Goal: Information Seeking & Learning: Find specific page/section

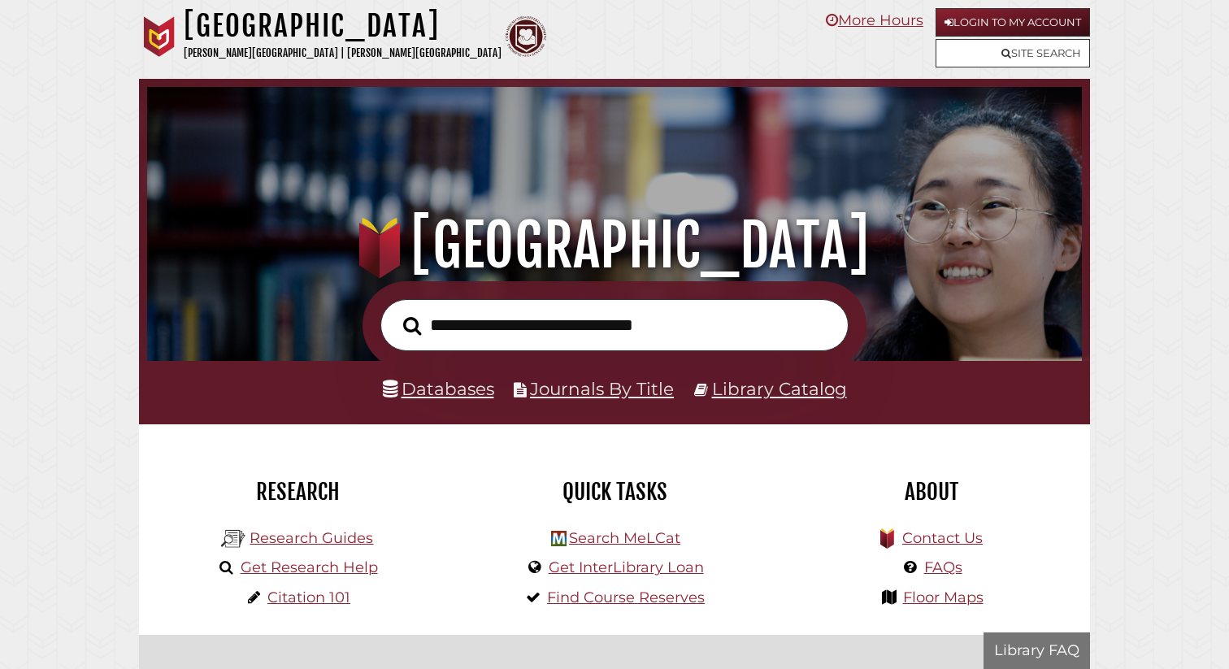
scroll to position [309, 927]
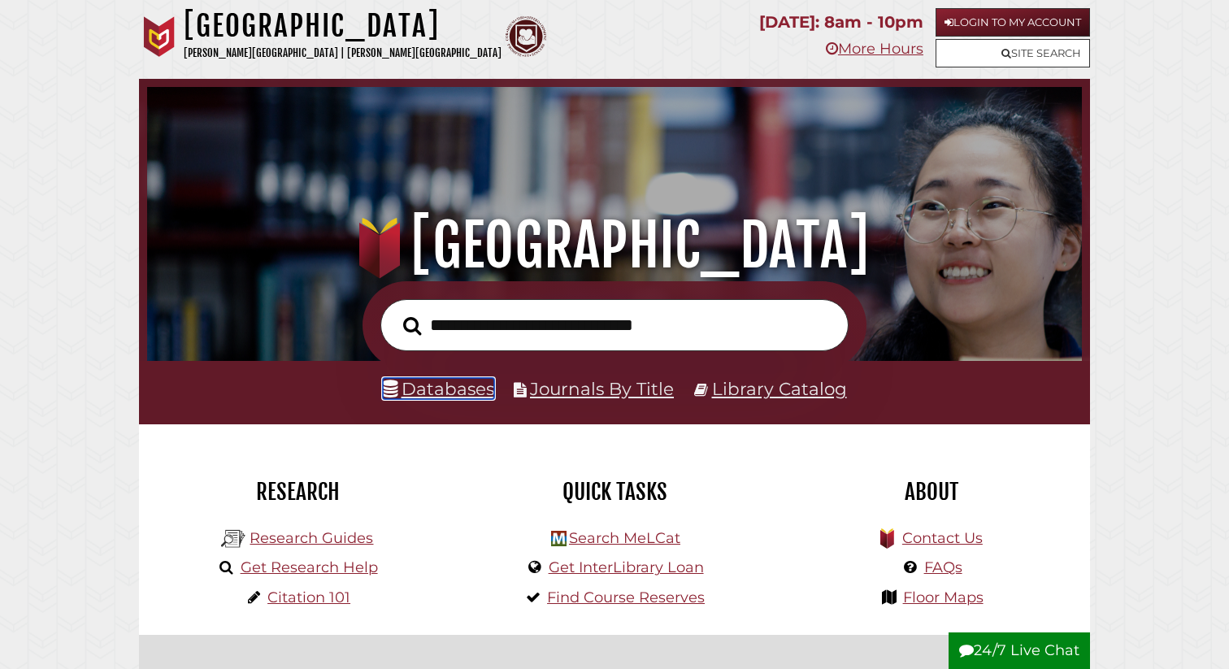
click at [414, 395] on link "Databases" at bounding box center [438, 388] width 111 height 21
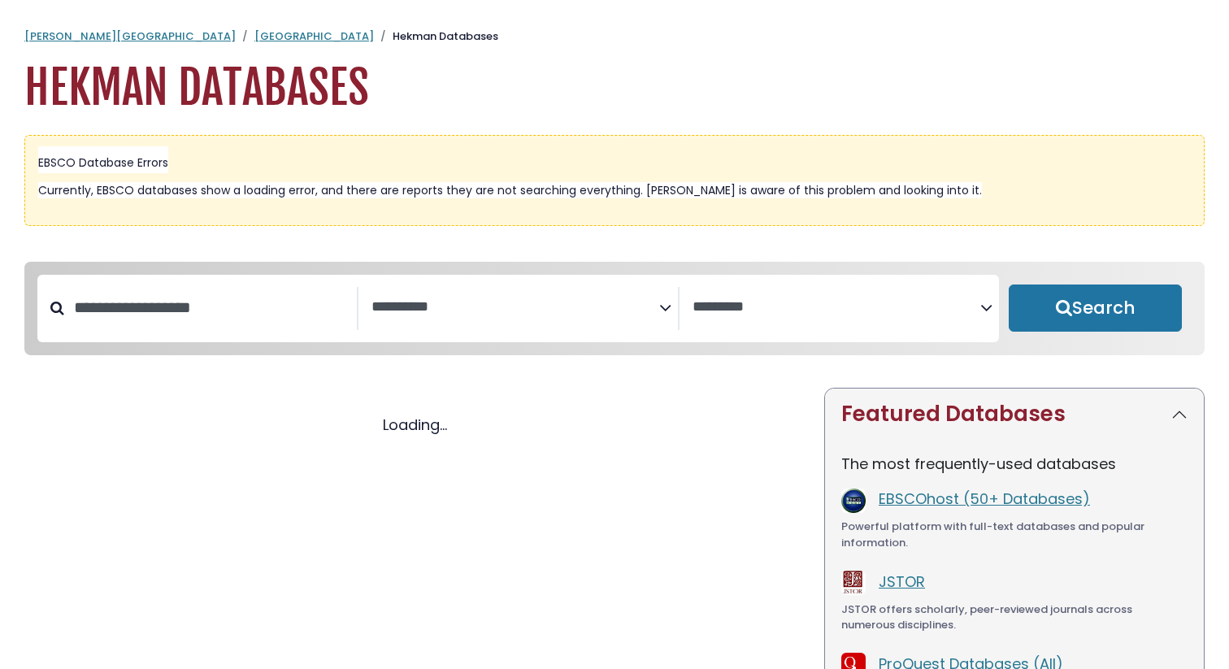
select select "Database Subject Filter"
select select "Database Vendors Filter"
select select "Database Subject Filter"
select select "Database Vendors Filter"
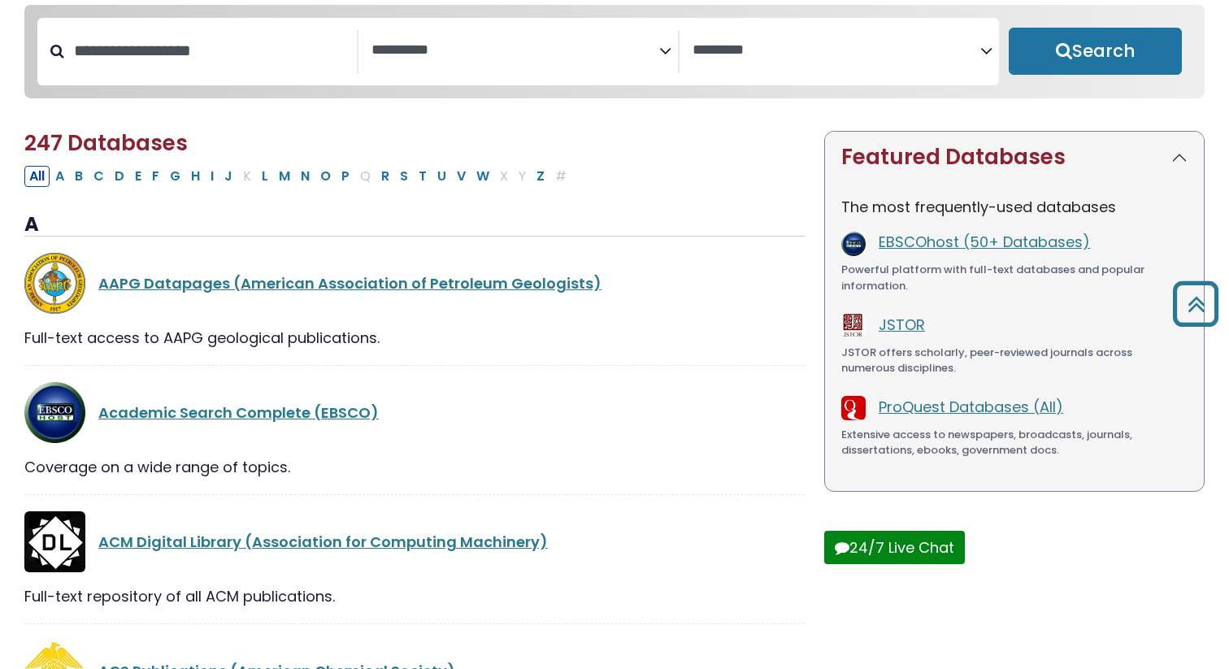
scroll to position [246, 0]
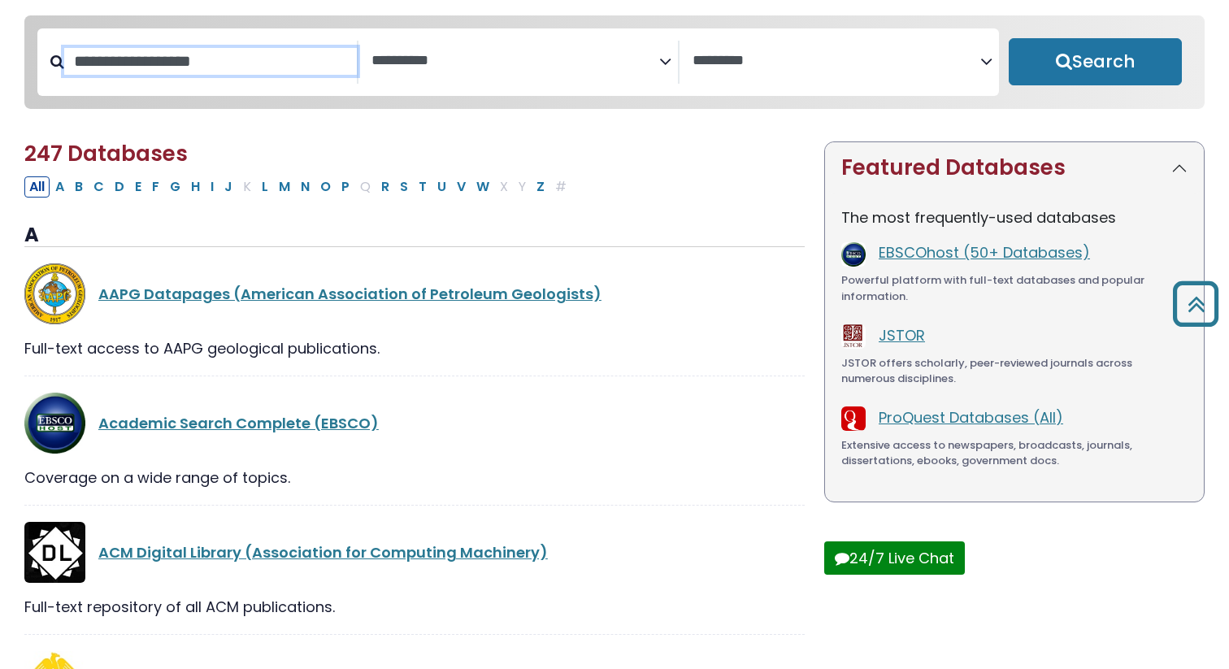
click at [215, 72] on input "Search database by title or keyword" at bounding box center [210, 61] width 293 height 27
type input "*******"
click at [1009, 38] on button "Search" at bounding box center [1095, 61] width 173 height 47
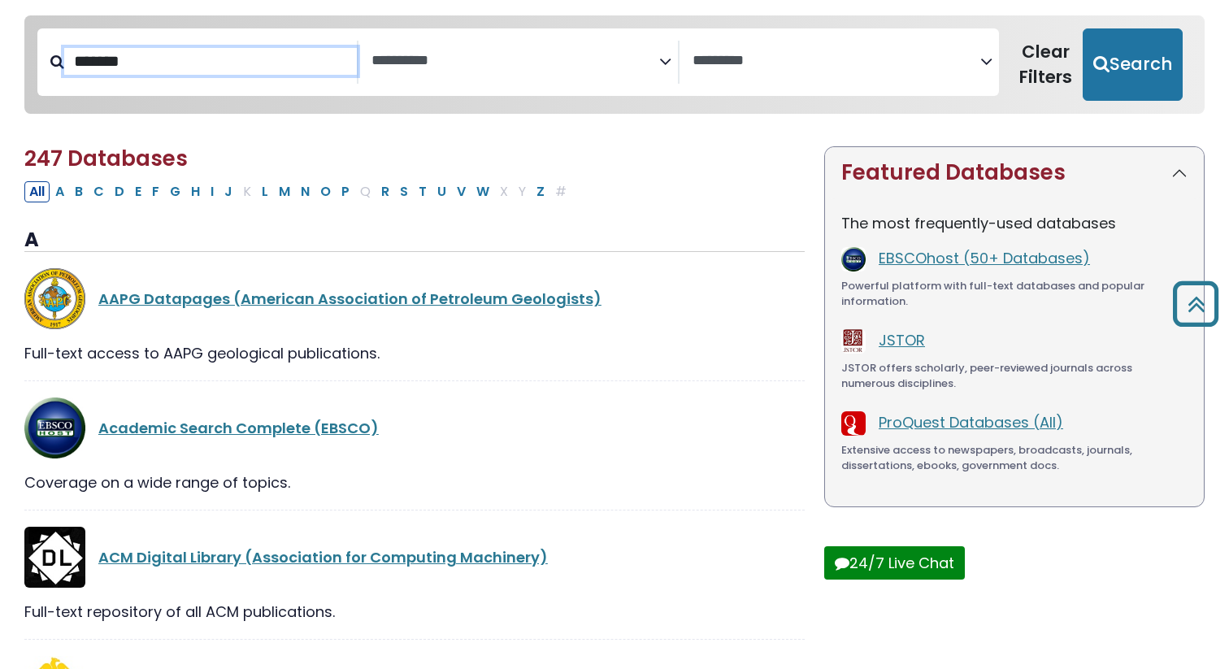
select select "Database Subject Filter"
select select "Database Vendors Filter"
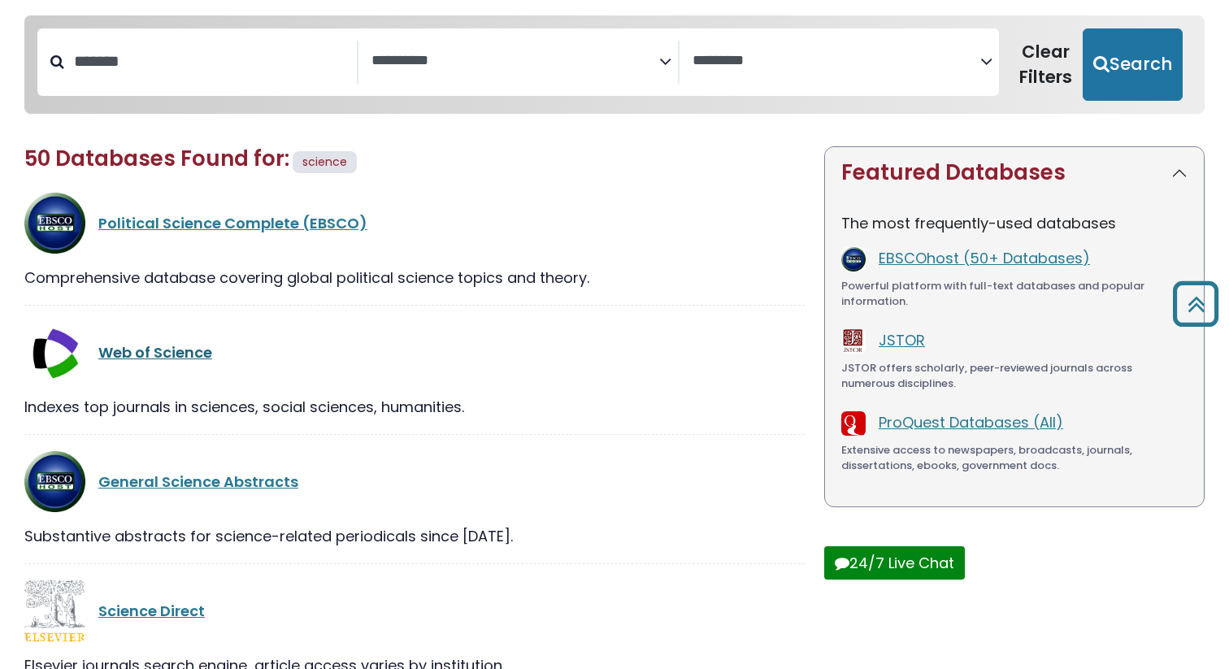
click at [116, 349] on link "Web of Science" at bounding box center [155, 352] width 114 height 20
